Goal: Information Seeking & Learning: Learn about a topic

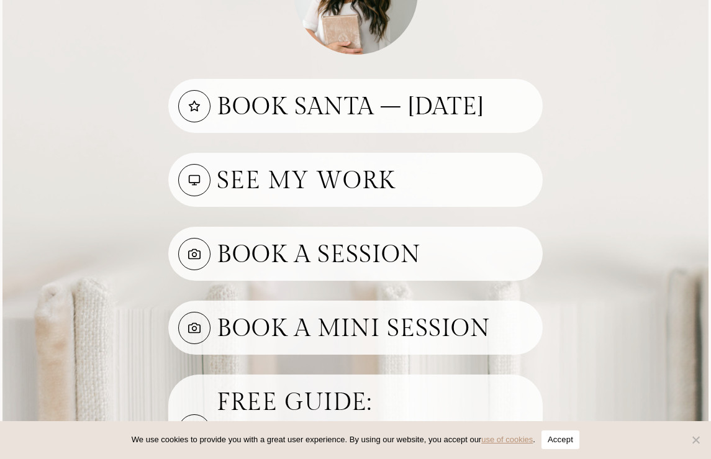
scroll to position [235, 0]
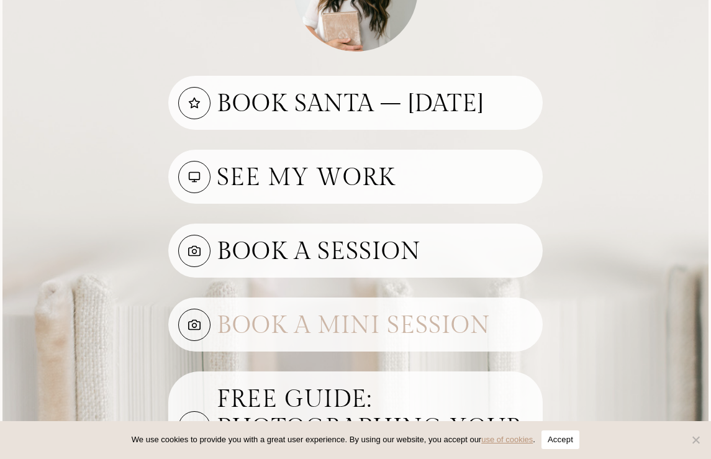
click at [281, 340] on h3 "Book A mini Session" at bounding box center [375, 323] width 316 height 35
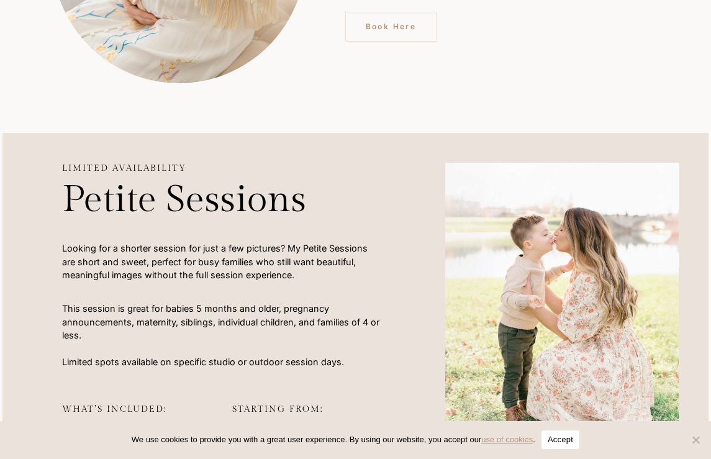
scroll to position [913, 0]
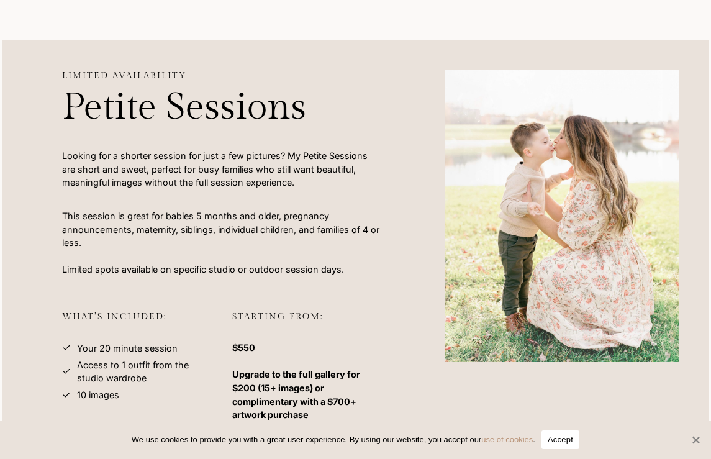
click at [699, 442] on span "Cookie Notice" at bounding box center [696, 440] width 12 height 12
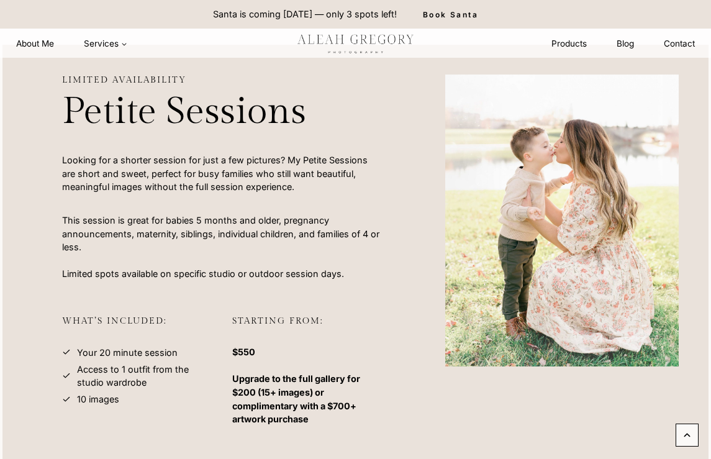
scroll to position [893, 0]
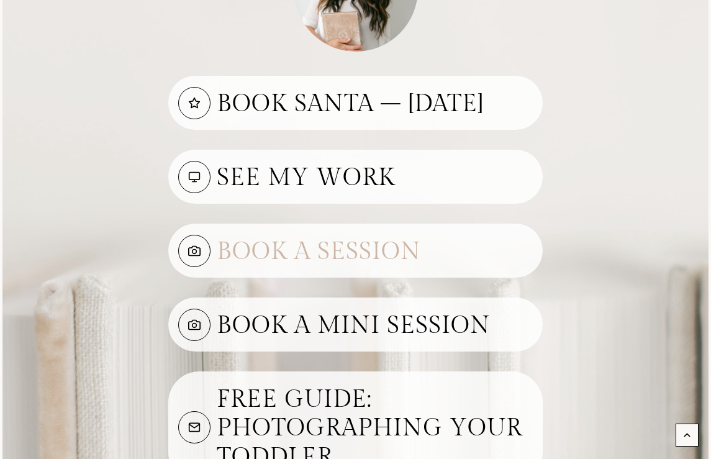
click at [316, 267] on h3 "Book A Session" at bounding box center [375, 249] width 316 height 35
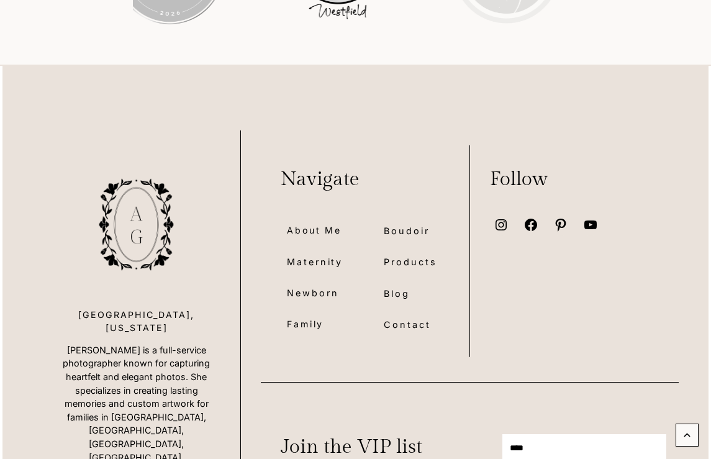
scroll to position [1658, 0]
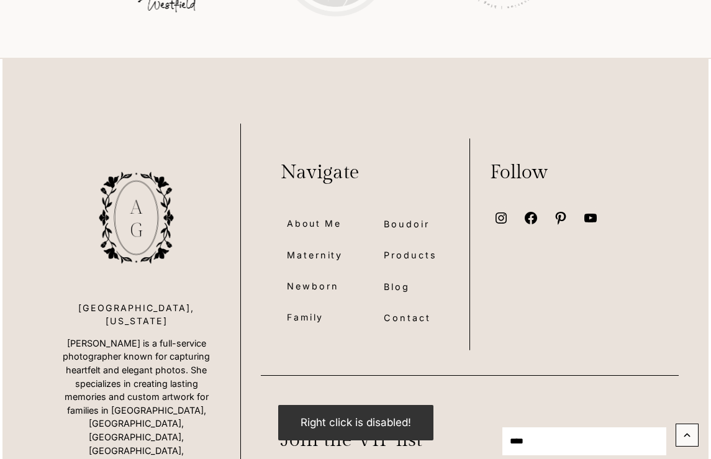
click at [322, 259] on span "Maternity" at bounding box center [315, 255] width 56 height 14
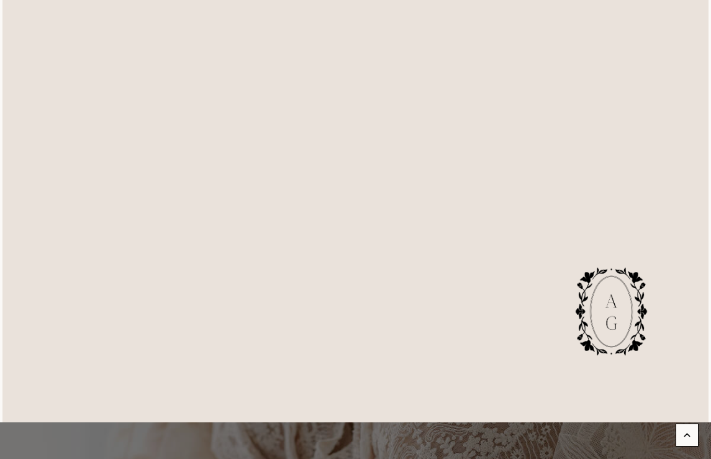
scroll to position [6087, 0]
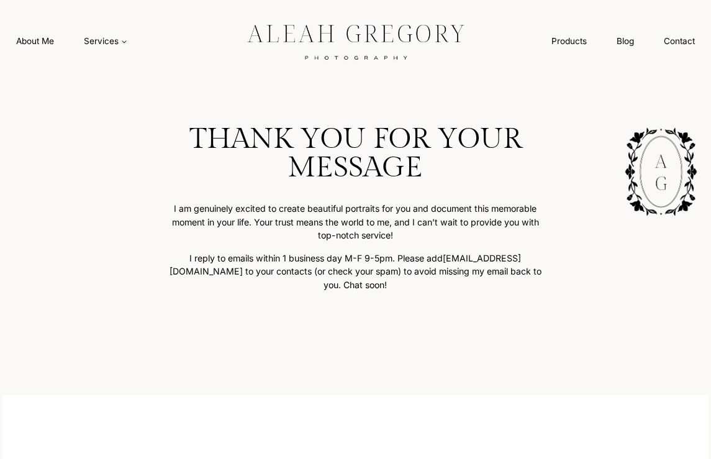
scroll to position [98, 0]
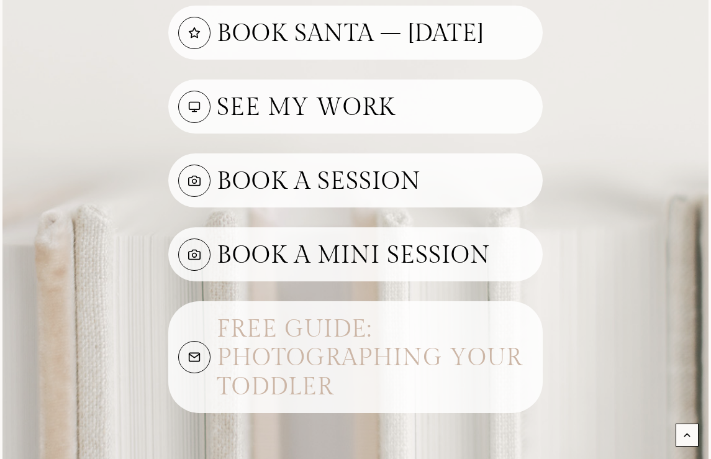
scroll to position [303, 0]
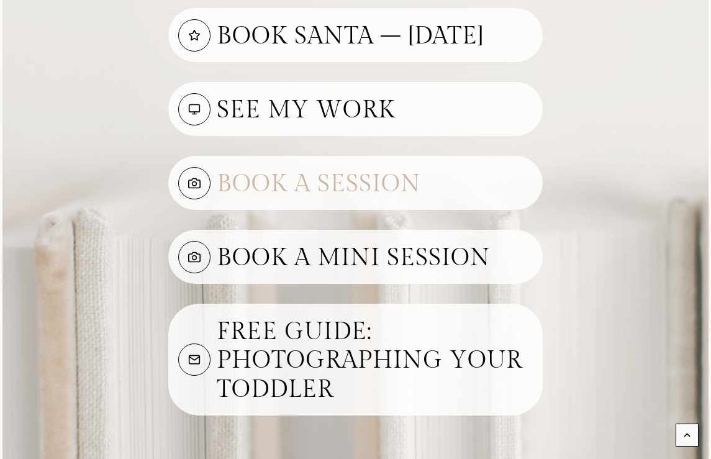
click at [324, 199] on h3 "Book A Session" at bounding box center [375, 181] width 316 height 35
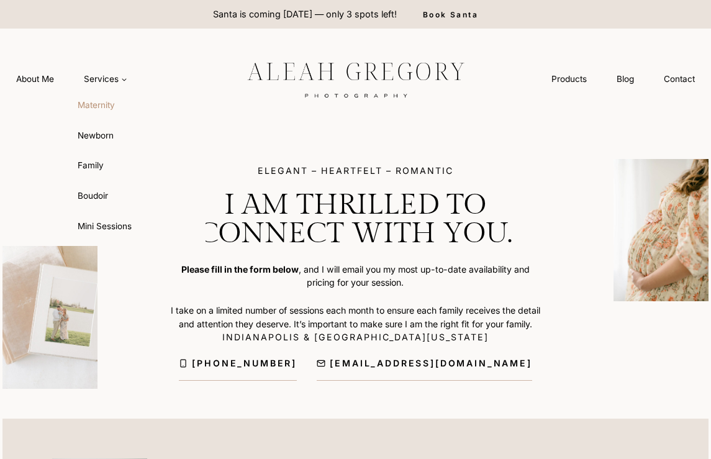
click at [106, 109] on link "Maternity" at bounding box center [137, 106] width 137 height 30
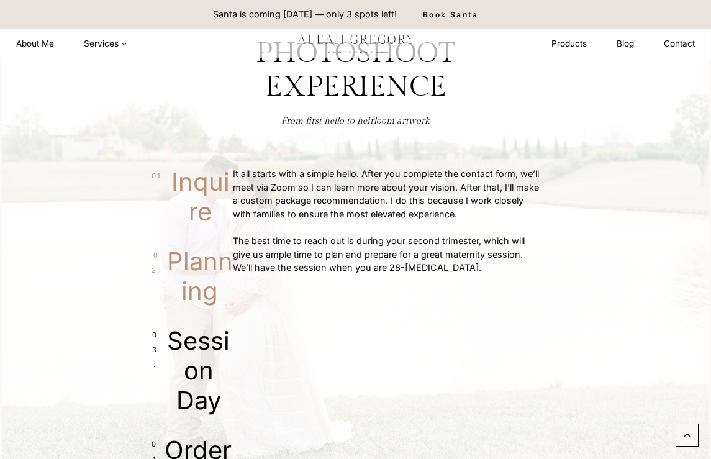
scroll to position [2530, 0]
click at [194, 278] on span "Planning" at bounding box center [200, 277] width 66 height 60
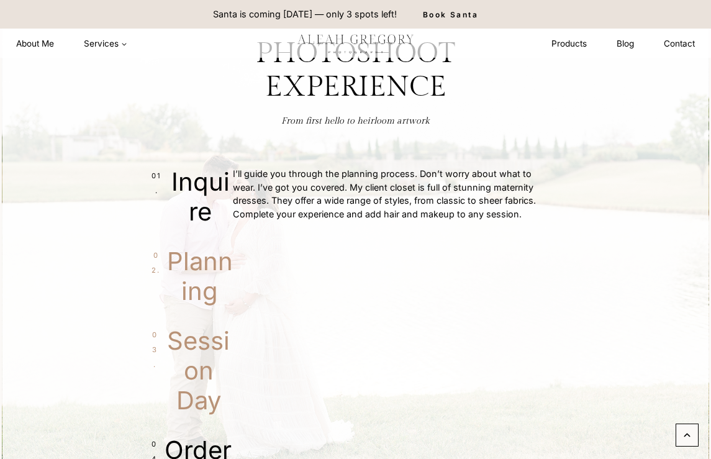
click at [204, 373] on span "Session Day" at bounding box center [199, 370] width 69 height 89
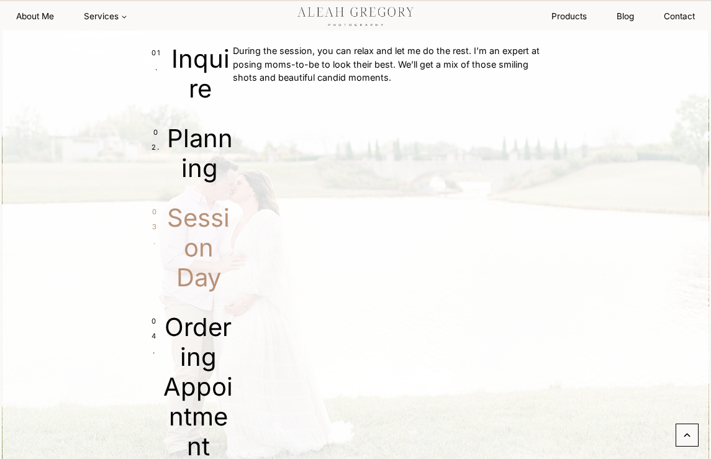
scroll to position [2663, 0]
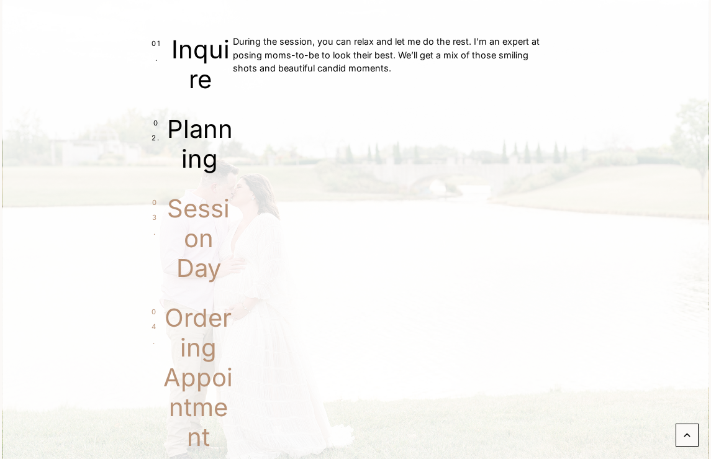
click at [203, 346] on span "Ordering Appointment" at bounding box center [198, 377] width 70 height 149
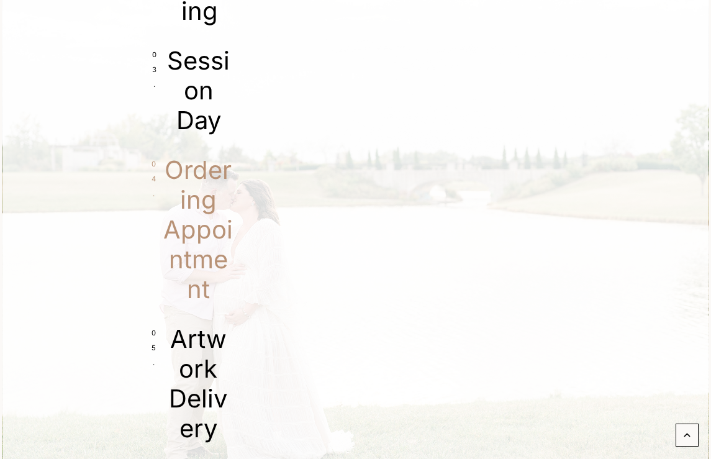
scroll to position [2825, 0]
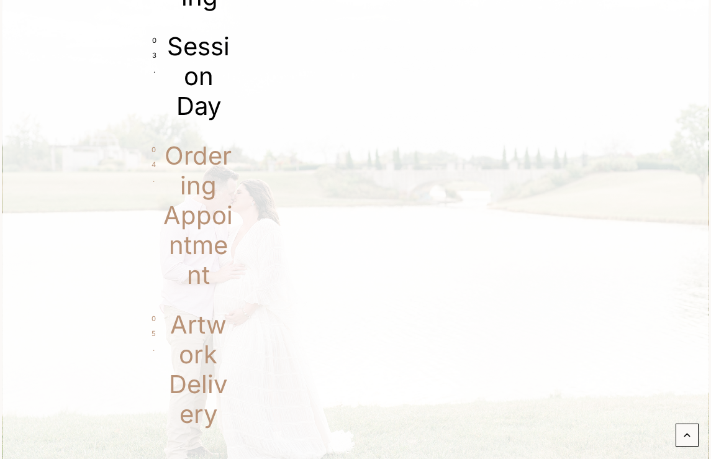
click at [203, 346] on span "Artwork Delivery" at bounding box center [198, 369] width 70 height 119
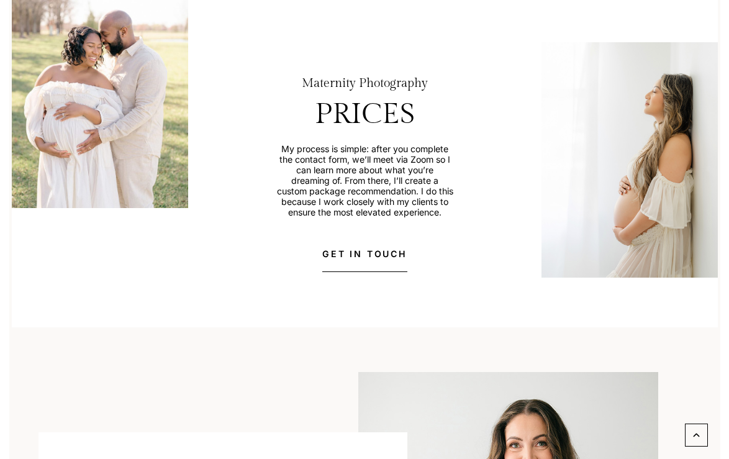
scroll to position [3348, 0]
